Goal: Navigation & Orientation: Find specific page/section

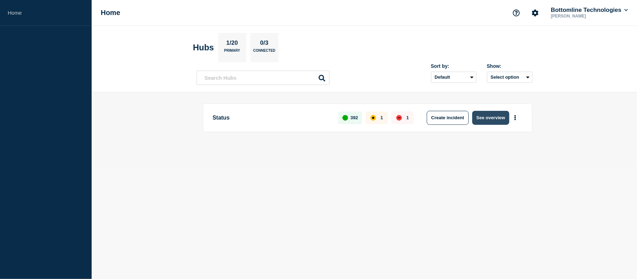
click at [486, 118] on button "See overview" at bounding box center [490, 118] width 37 height 14
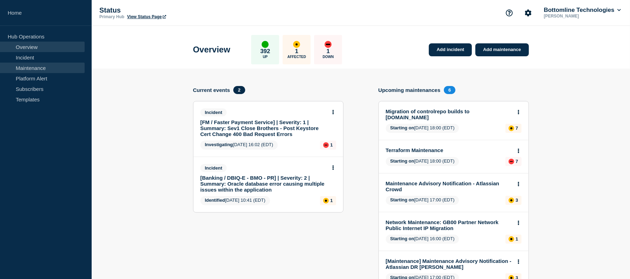
click at [54, 72] on link "Maintenance" at bounding box center [42, 68] width 85 height 10
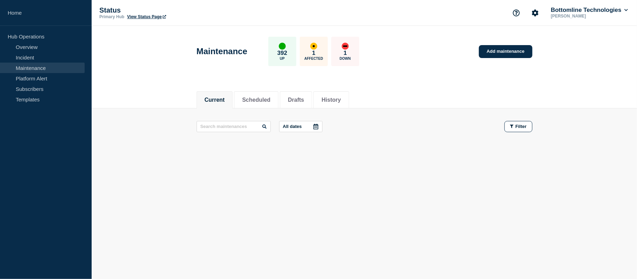
click at [212, 98] on button "Current" at bounding box center [215, 100] width 20 height 6
click at [49, 69] on link "Maintenance" at bounding box center [42, 68] width 85 height 10
click at [211, 97] on button "Current" at bounding box center [215, 100] width 20 height 6
click at [46, 69] on link "Maintenance" at bounding box center [42, 68] width 85 height 10
click at [251, 98] on button "Scheduled" at bounding box center [256, 100] width 28 height 6
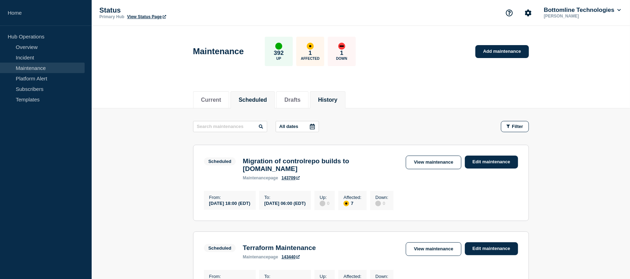
click at [325, 101] on li "History" at bounding box center [327, 99] width 35 height 17
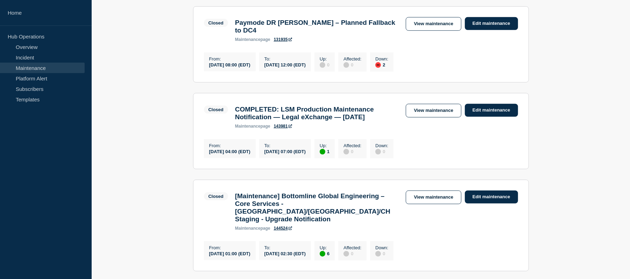
scroll to position [318, 0]
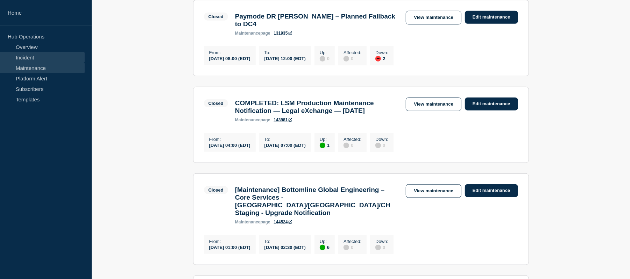
click at [30, 55] on link "Incident" at bounding box center [42, 57] width 85 height 10
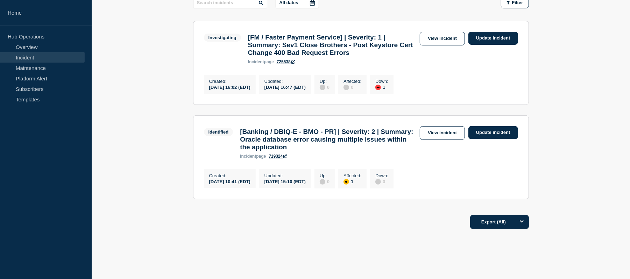
scroll to position [127, 0]
